Goal: Task Accomplishment & Management: Manage account settings

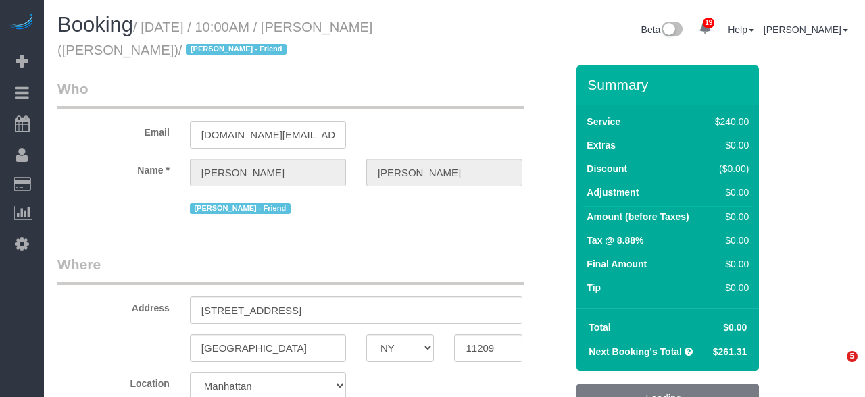
select select "NY"
select select "number:89"
select select "number:90"
select select "number:13"
select select "number:7"
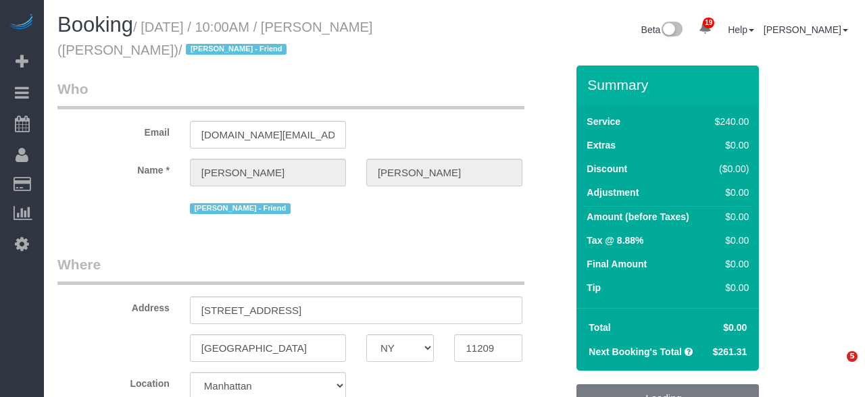
select select "object:962"
select select "2"
select select "120"
select select "spot1"
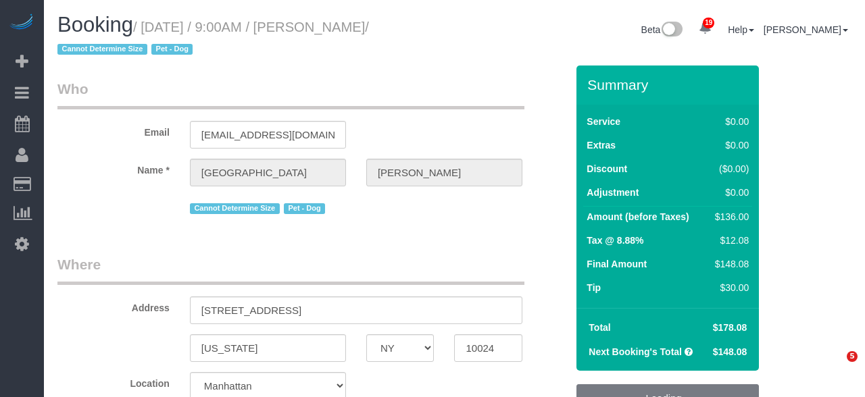
select select "NY"
select select "string:stripe-pm_1S6j8D4VGloSiKo7VK7cd8nT"
select select "object:1099"
select select "1"
select select "number:57"
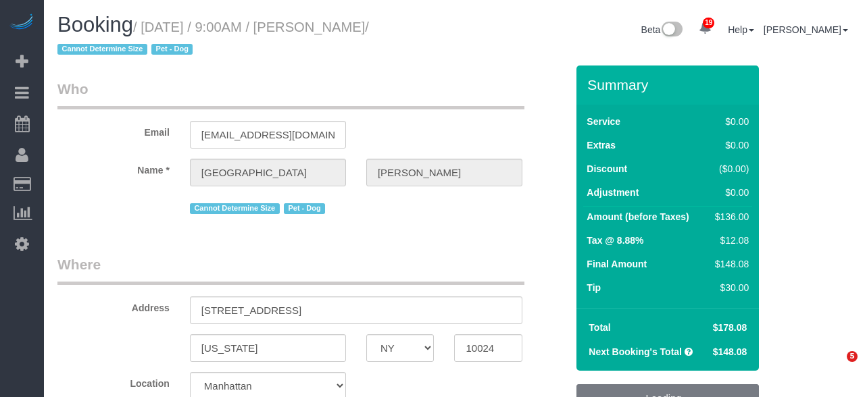
select select "number:71"
select select "number:13"
select select "number:5"
select select "spot1"
